Goal: Task Accomplishment & Management: Manage account settings

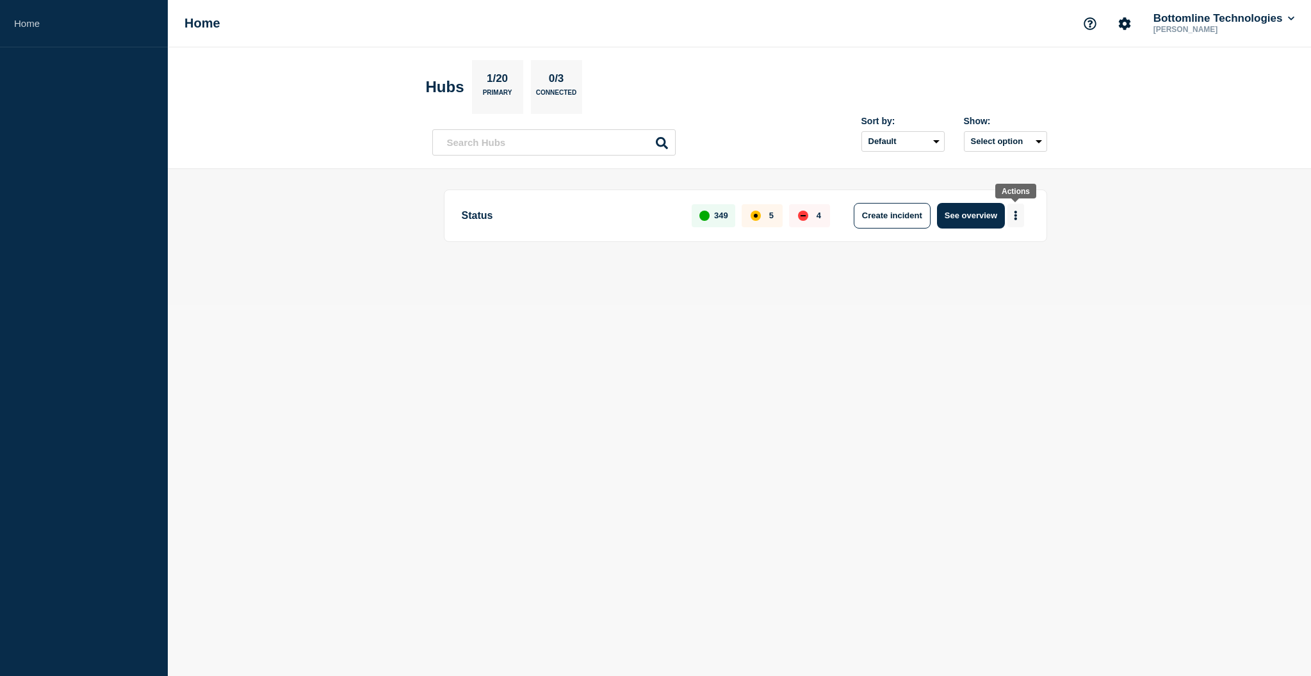
click at [1013, 211] on icon "More actions" at bounding box center [1015, 216] width 4 height 10
click at [832, 256] on div at bounding box center [739, 260] width 615 height 11
click at [965, 211] on button "See overview" at bounding box center [971, 216] width 68 height 26
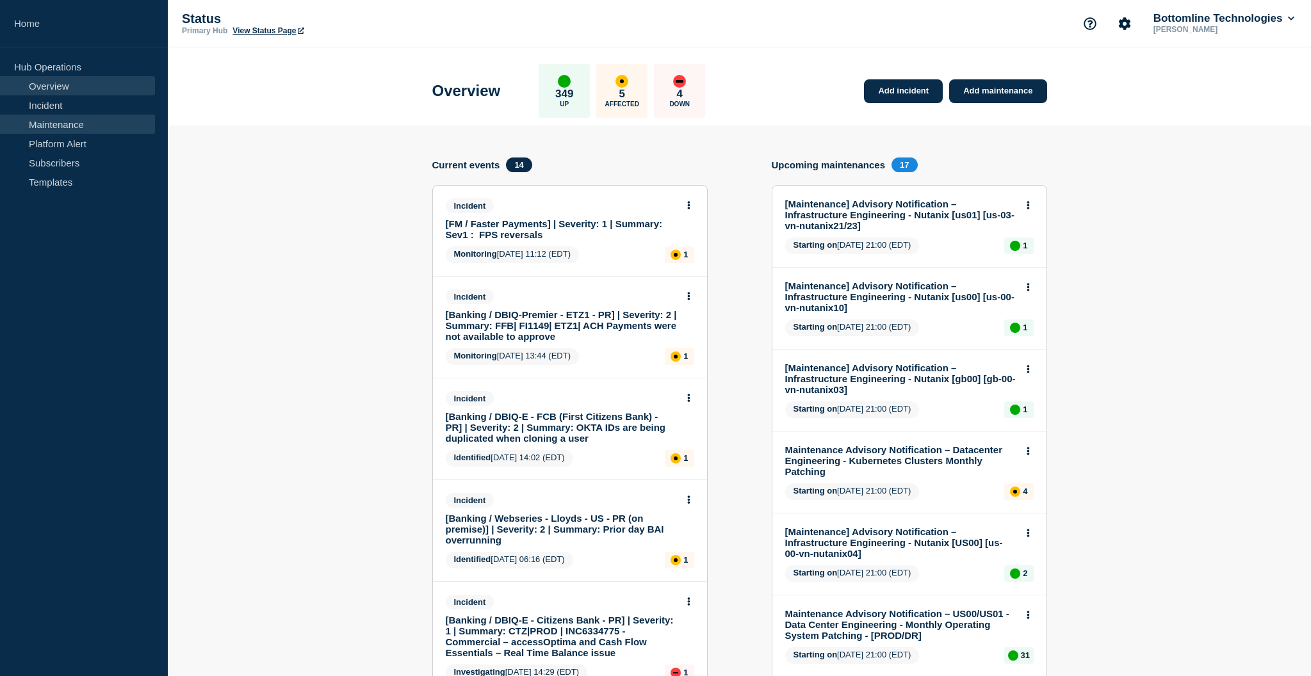
click at [96, 122] on link "Maintenance" at bounding box center [77, 124] width 155 height 19
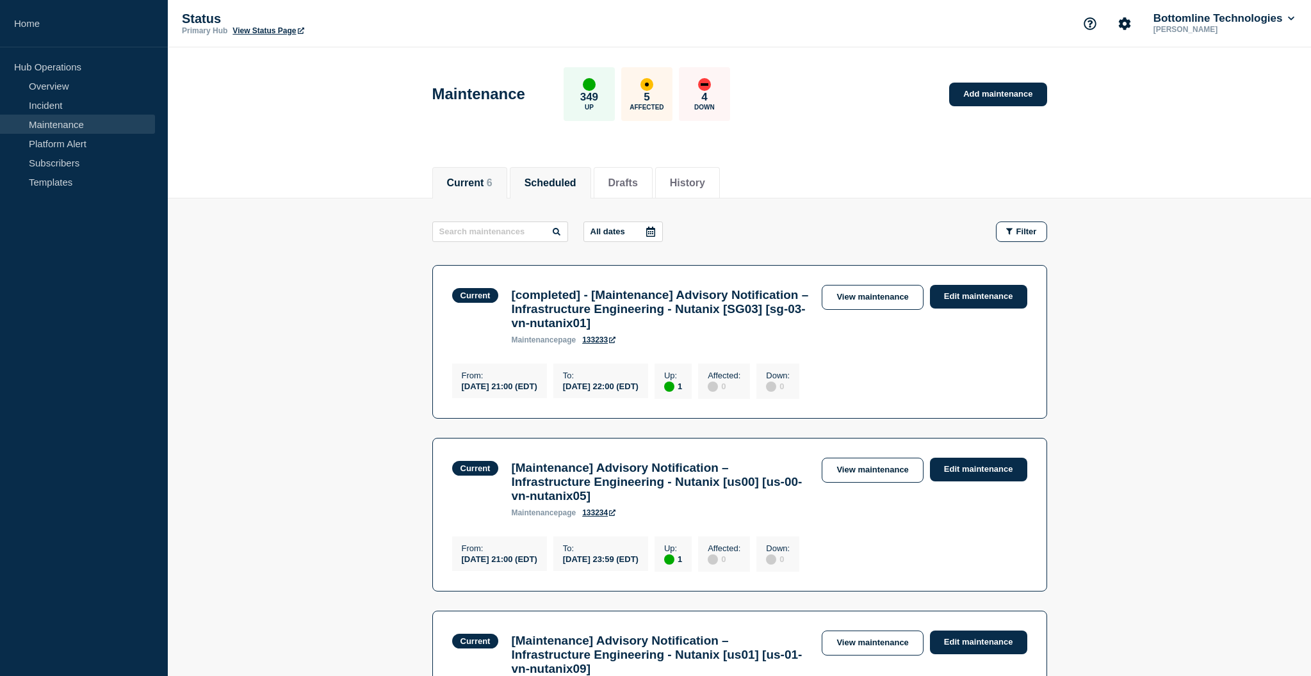
click at [553, 186] on button "Scheduled" at bounding box center [550, 183] width 52 height 12
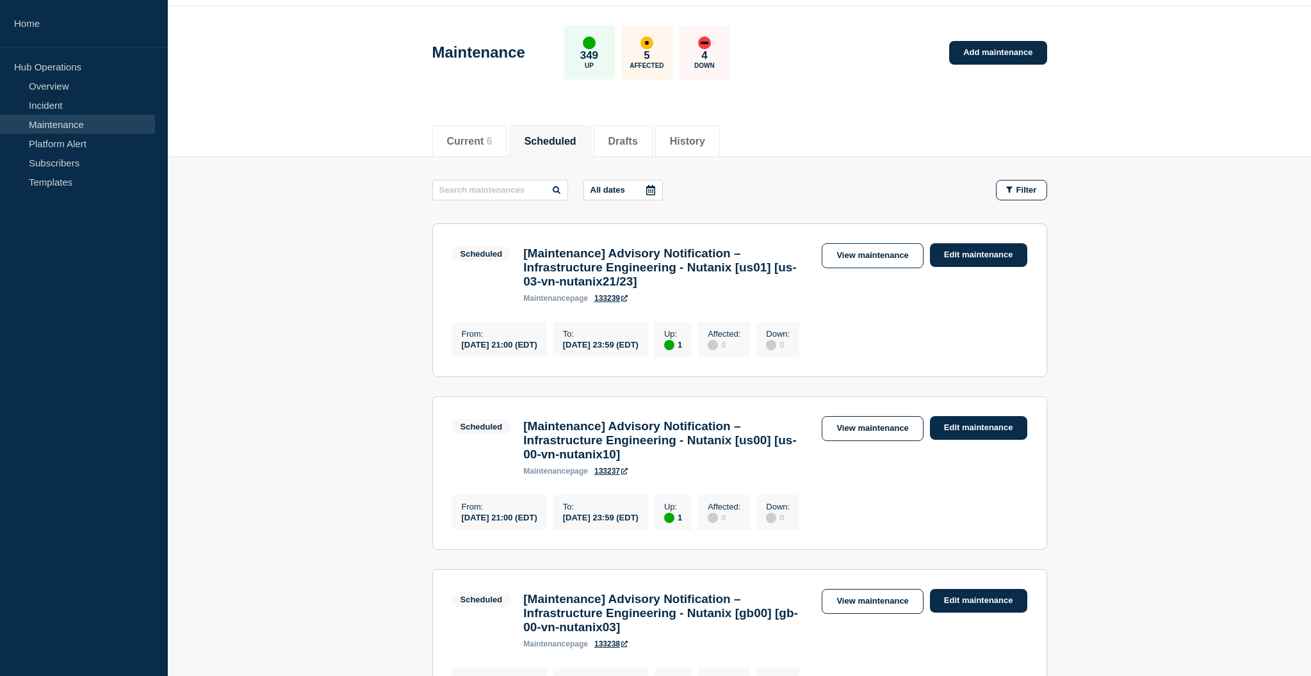
scroll to position [40, 0]
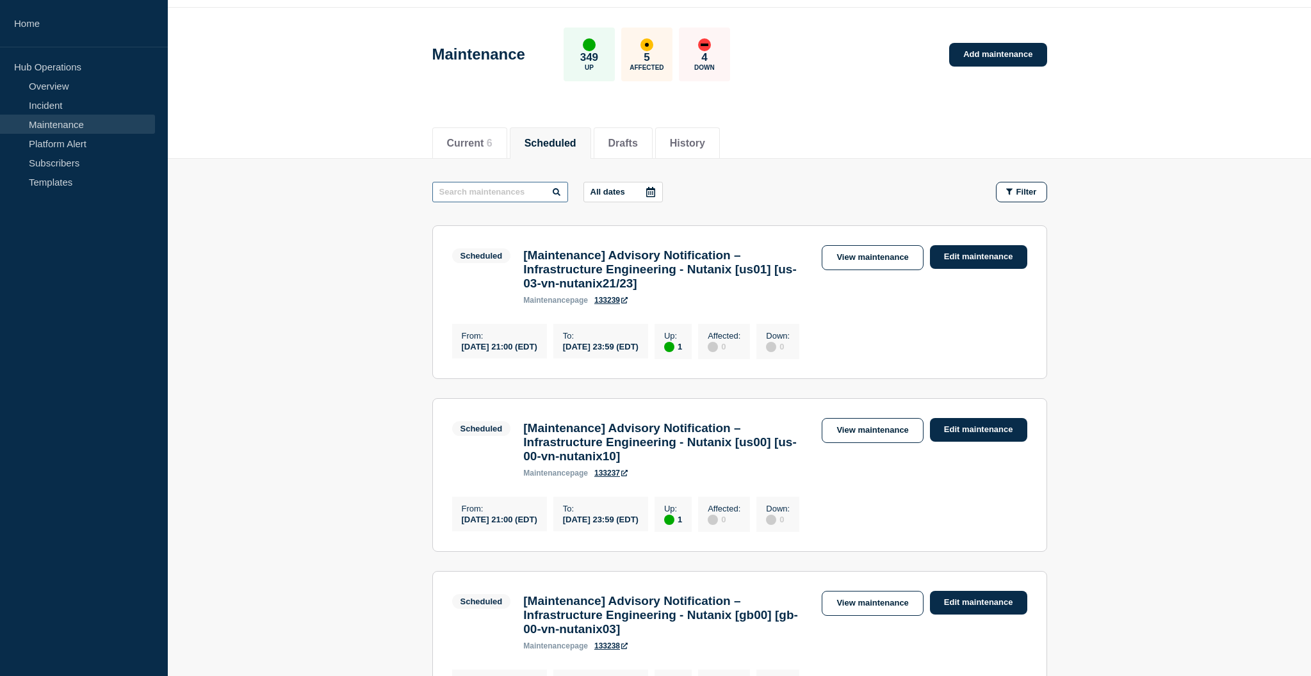
click at [495, 195] on input "text" at bounding box center [500, 192] width 136 height 20
click at [471, 147] on button "Current 6" at bounding box center [469, 144] width 45 height 12
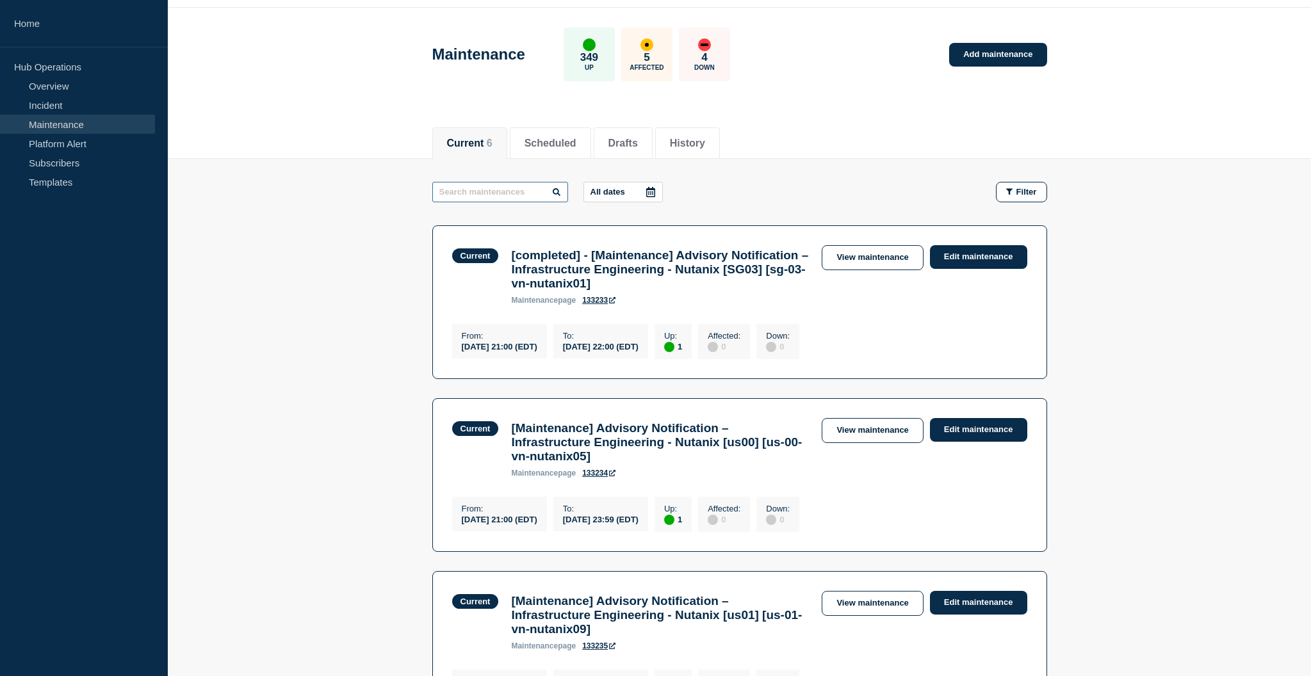
click at [456, 193] on input "text" at bounding box center [500, 192] width 136 height 20
click at [692, 141] on button "History" at bounding box center [687, 144] width 35 height 12
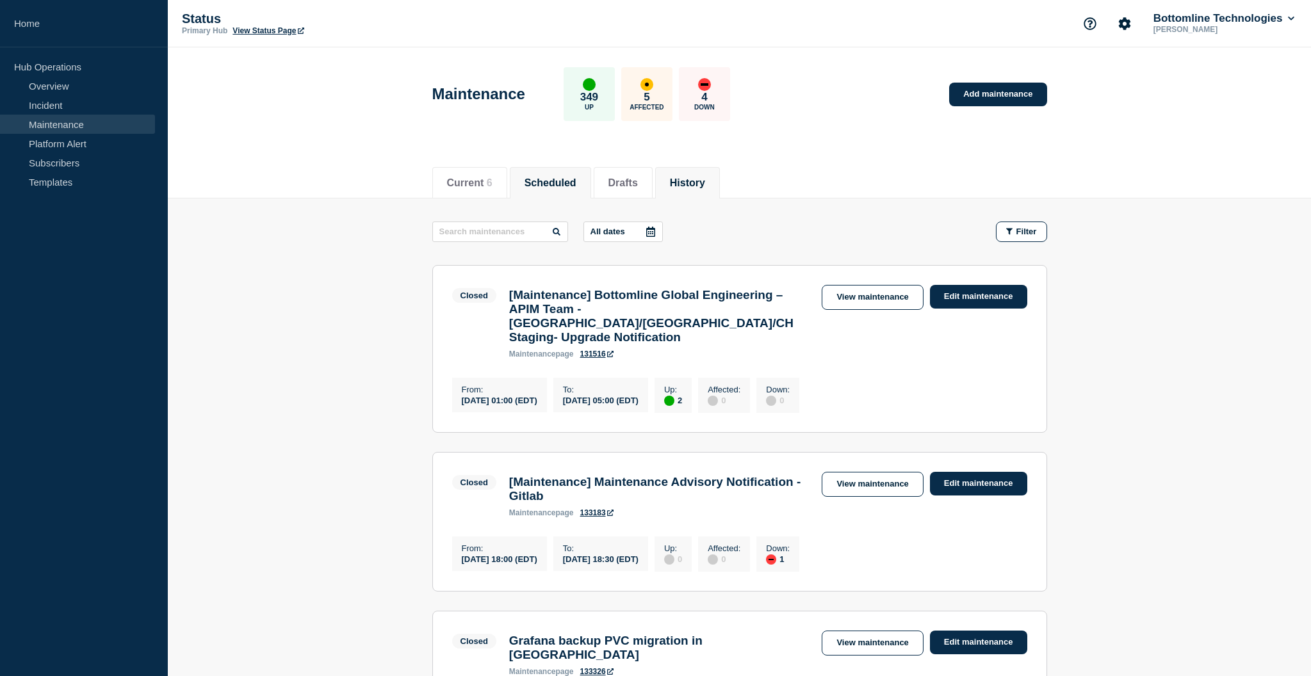
click at [545, 183] on button "Scheduled" at bounding box center [550, 183] width 52 height 12
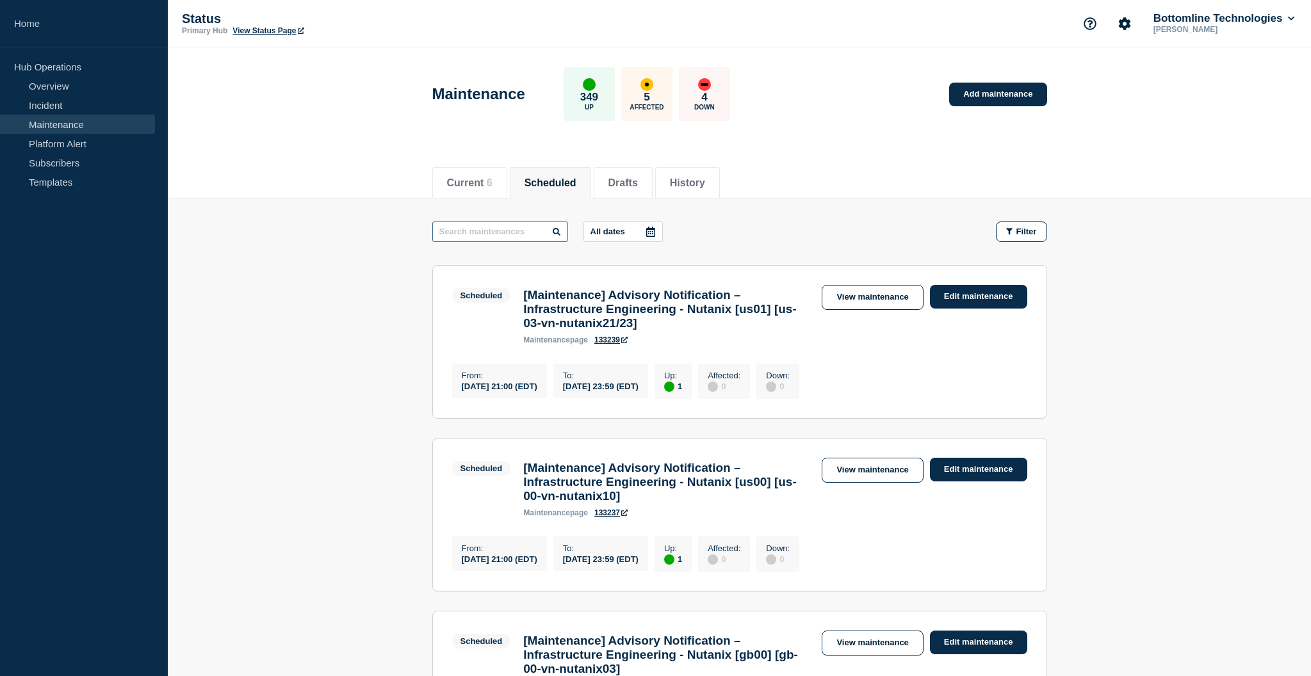
click at [482, 232] on input "text" at bounding box center [500, 232] width 136 height 20
type input "srx"
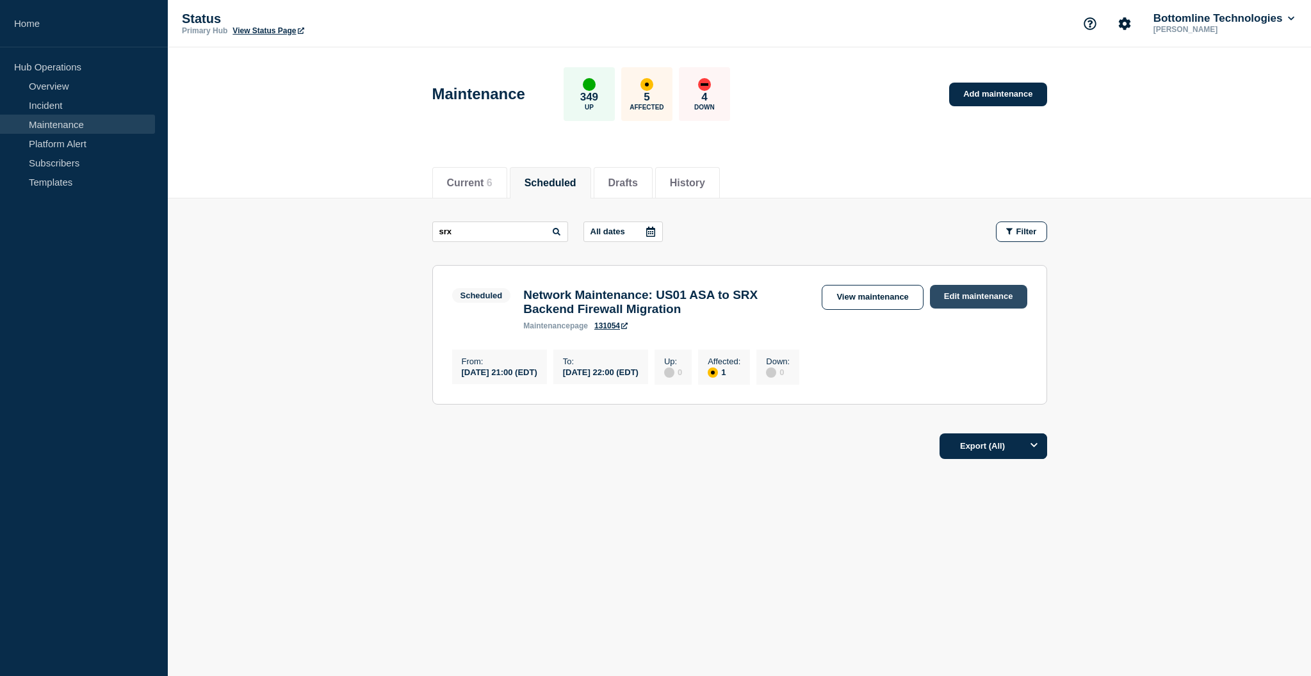
click at [962, 300] on link "Edit maintenance" at bounding box center [978, 297] width 97 height 24
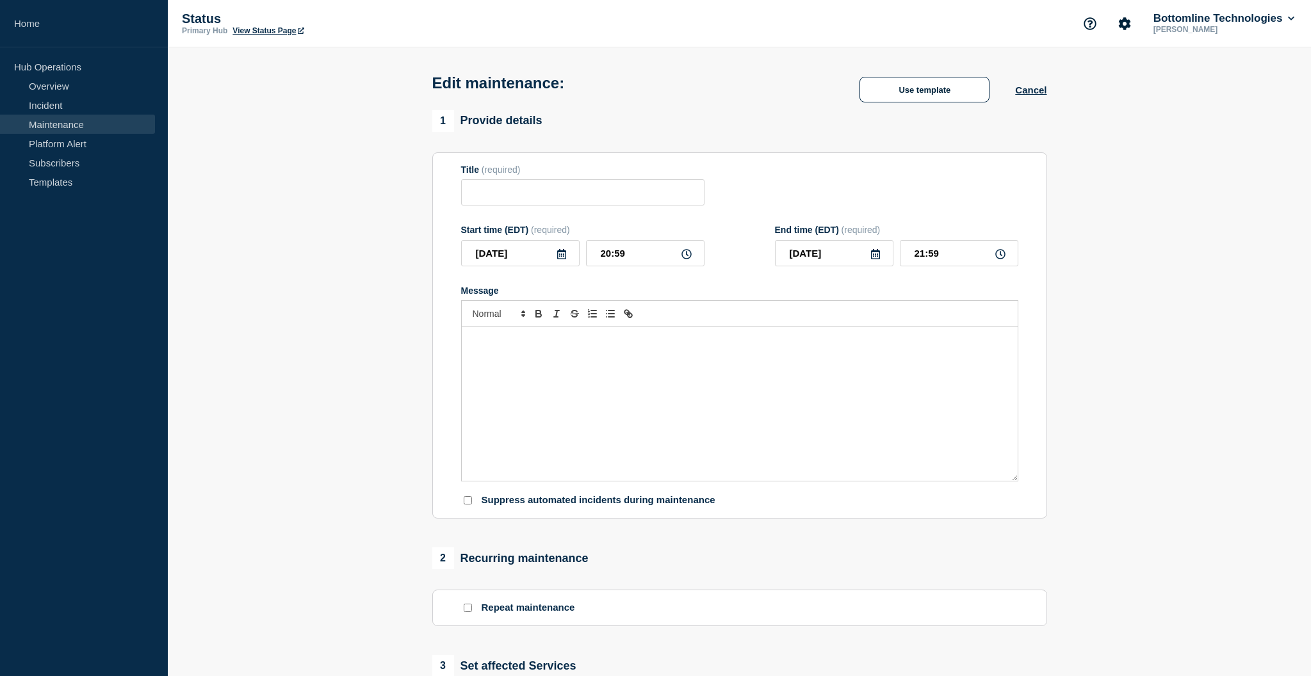
type input "Network Maintenance: US01 ASA to SRX Backend Firewall Migration"
type input "21:00"
type input "22:00"
checkbox input "true"
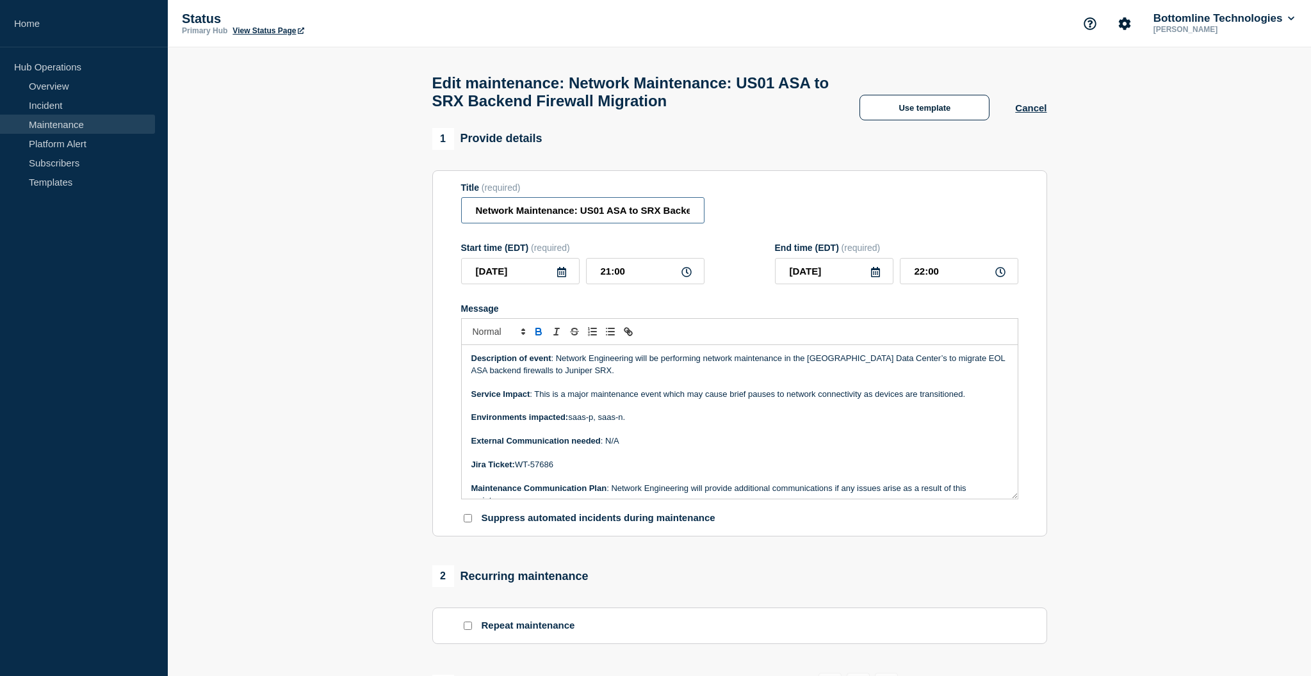
click at [476, 217] on input "Network Maintenance: US01 ASA to SRX Backend Firewall Migration" at bounding box center [582, 210] width 243 height 26
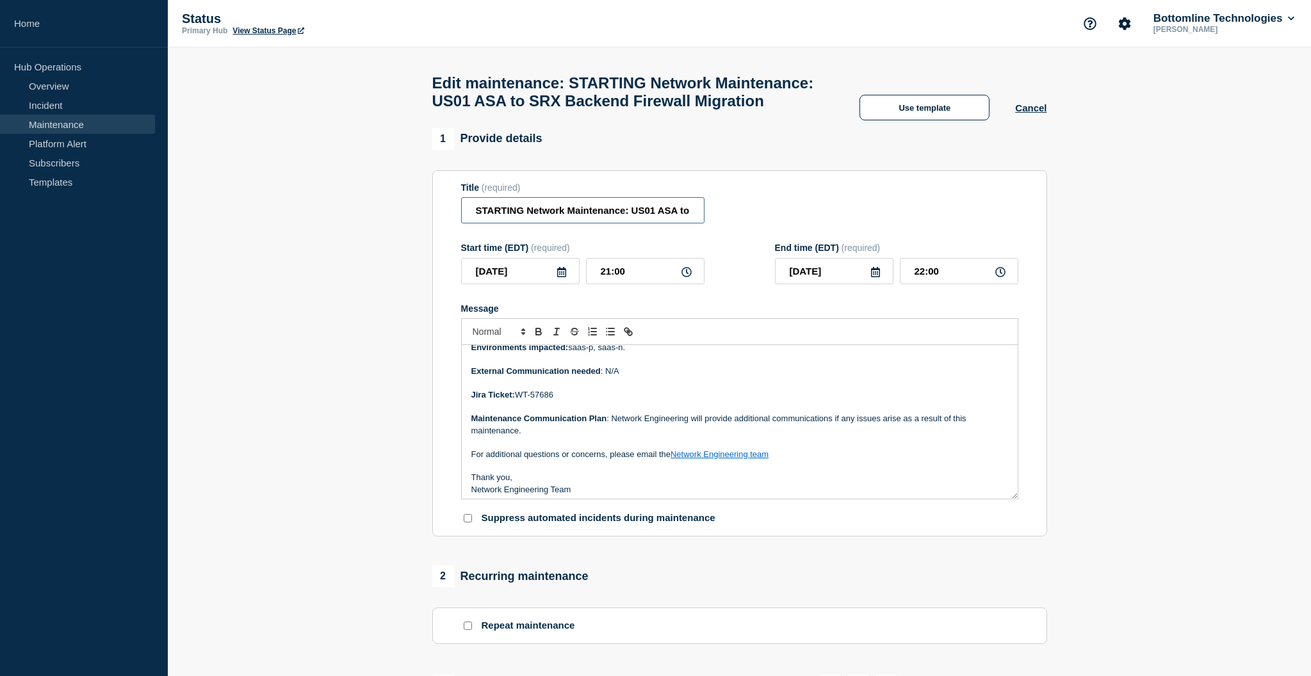
scroll to position [69, 0]
type input "STARTING Network Maintenance: US01 ASA to SRX Backend Firewall Migration"
drag, startPoint x: 551, startPoint y: 408, endPoint x: 519, endPoint y: 409, distance: 31.4
click at [519, 401] on p "Jira Ticket: WT-57686" at bounding box center [739, 396] width 537 height 12
copy p "WT-57686"
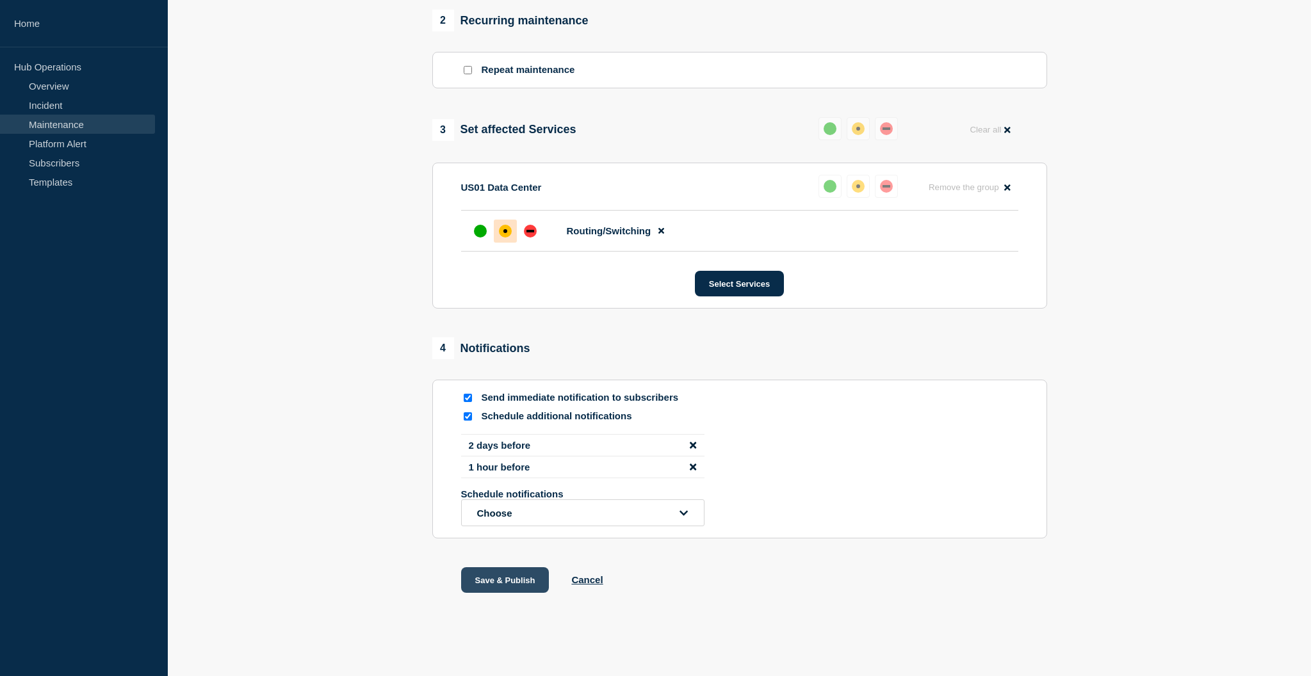
scroll to position [580, 0]
click at [510, 579] on button "Save & Publish" at bounding box center [505, 580] width 88 height 26
